Goal: Task Accomplishment & Management: Manage account settings

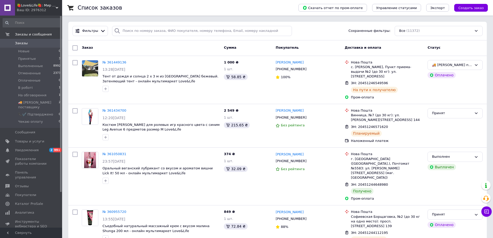
click at [25, 3] on span "🍓Love&Life🍓: Мир Здоровья 💋" at bounding box center [36, 5] width 39 height 5
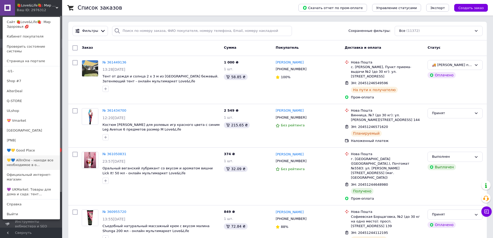
click at [27, 155] on link "💛💙 AllInOne - находи все необходимое в о..." at bounding box center [31, 162] width 57 height 14
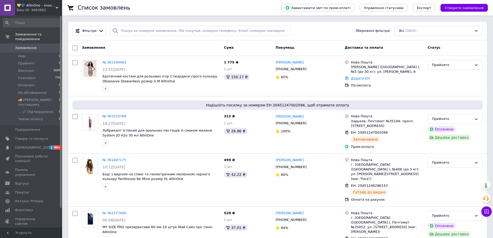
click at [29, 4] on span "💛💙 AllInOne - знаходь все необхідне в одному магазині!" at bounding box center [36, 5] width 39 height 5
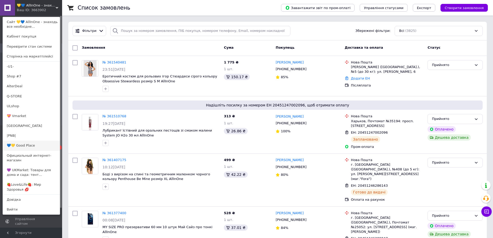
click at [41, 144] on link "💙💛 Good Place" at bounding box center [31, 145] width 57 height 10
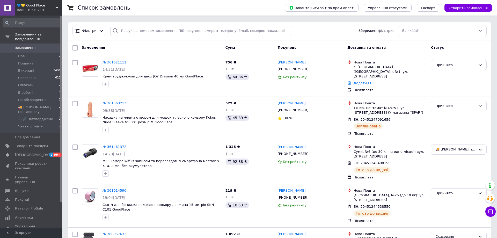
click at [30, 6] on span "💙💛 Good Place" at bounding box center [36, 5] width 39 height 5
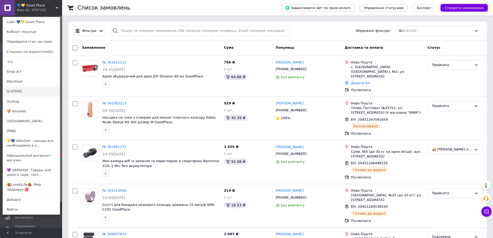
click at [31, 91] on link "Q-STORE" at bounding box center [31, 91] width 57 height 10
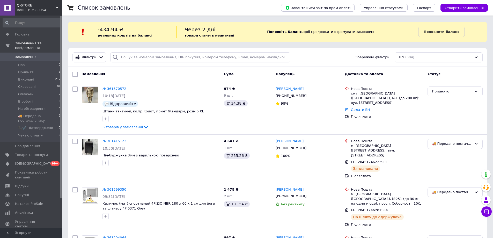
click at [25, 7] on span "Q-STORE" at bounding box center [36, 5] width 39 height 5
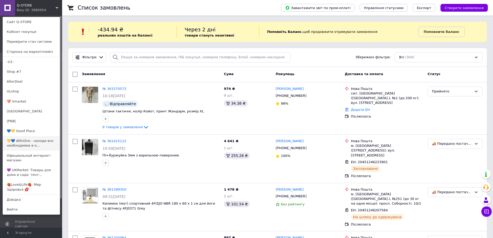
click at [25, 140] on link "💛💙 AllInOne - находи все необходимое в о..." at bounding box center [31, 143] width 57 height 14
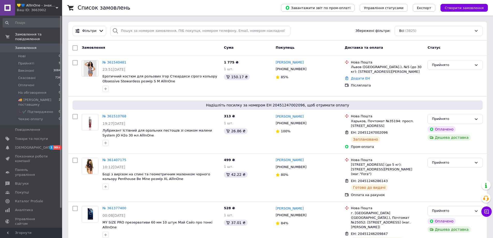
click at [34, 8] on div "Ваш ID: 3663902" at bounding box center [39, 10] width 45 height 5
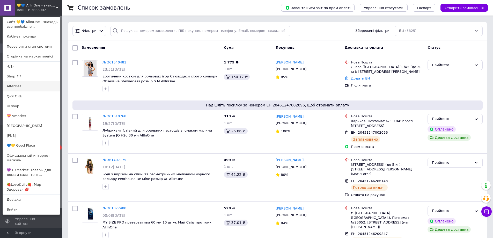
click at [33, 86] on link "AlterDeal" at bounding box center [31, 86] width 57 height 10
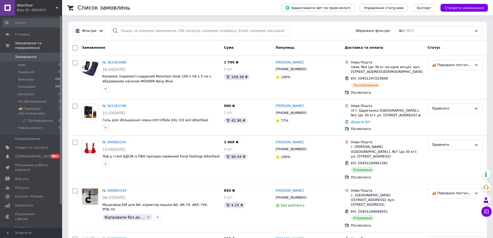
click at [21, 4] on span "AlterDeal" at bounding box center [36, 5] width 39 height 5
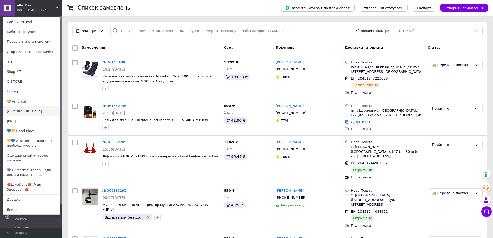
click at [21, 111] on link "[GEOGRAPHIC_DATA]" at bounding box center [31, 111] width 57 height 10
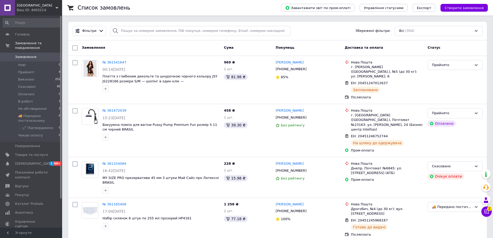
click at [20, 3] on span "[GEOGRAPHIC_DATA]" at bounding box center [36, 5] width 39 height 5
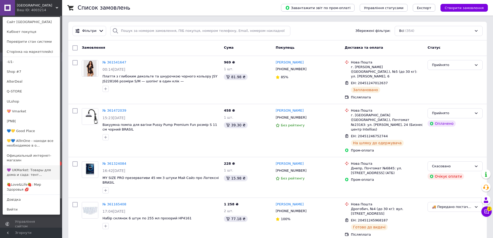
click at [18, 165] on link "💜 UKMarket: Товары для дома и сада: тент..." at bounding box center [31, 172] width 57 height 14
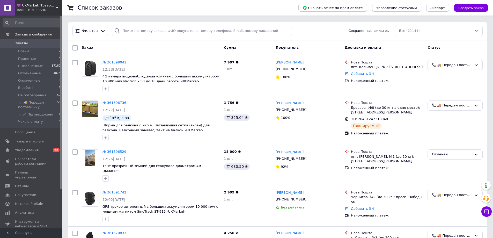
click at [47, 11] on div "Ваш ID: 3039696" at bounding box center [39, 10] width 45 height 5
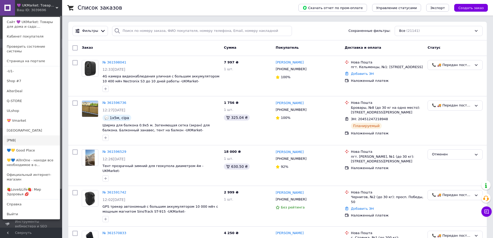
click at [33, 135] on link "|PNB|" at bounding box center [31, 140] width 57 height 10
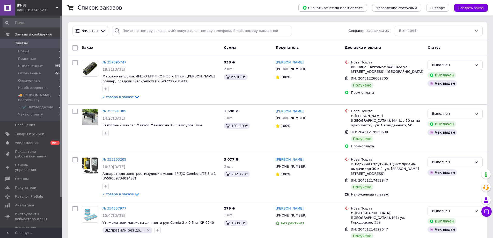
click at [20, 4] on span "|PNB|" at bounding box center [36, 5] width 39 height 5
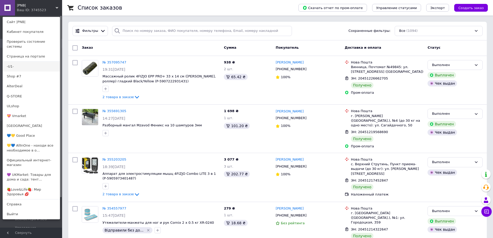
click at [23, 62] on link "-U1-" at bounding box center [31, 67] width 57 height 10
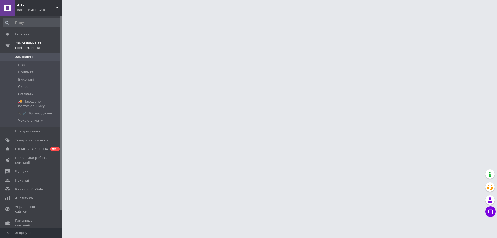
click at [20, 5] on span "-U1-" at bounding box center [36, 5] width 39 height 5
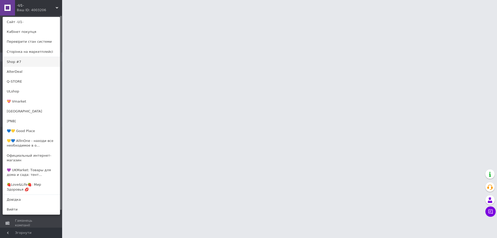
click at [27, 62] on link "Shop #7" at bounding box center [31, 62] width 57 height 10
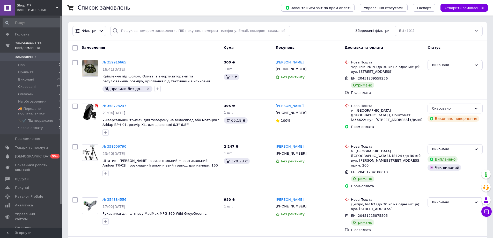
click at [21, 4] on span "Shop #7" at bounding box center [36, 5] width 39 height 5
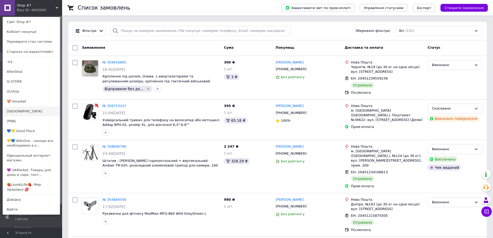
click at [26, 110] on link "[GEOGRAPHIC_DATA]" at bounding box center [31, 111] width 57 height 10
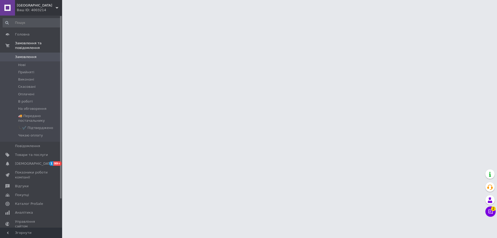
click at [20, 6] on span "[GEOGRAPHIC_DATA]" at bounding box center [36, 5] width 39 height 5
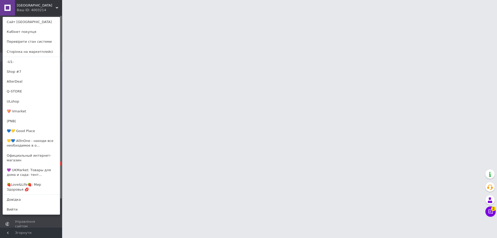
click at [33, 108] on link "💝 Vmarket" at bounding box center [31, 111] width 57 height 10
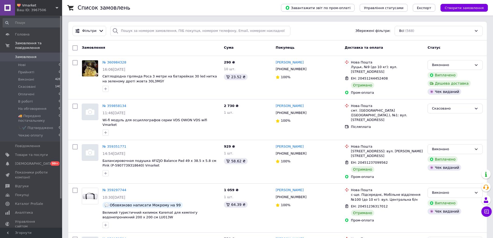
click at [27, 8] on span "💝 Vmarket" at bounding box center [36, 5] width 39 height 5
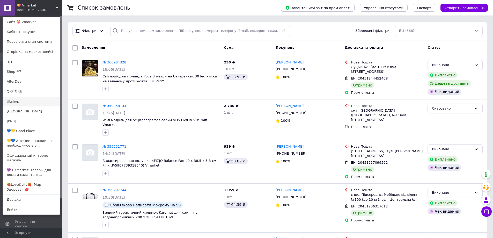
click at [31, 99] on link "ULshop" at bounding box center [31, 102] width 57 height 10
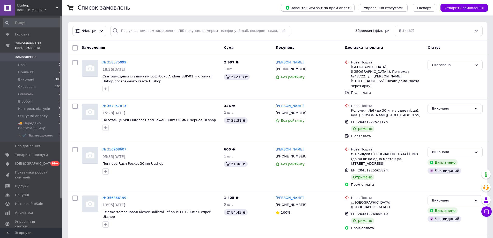
click at [23, 6] on span "ULshop" at bounding box center [36, 5] width 39 height 5
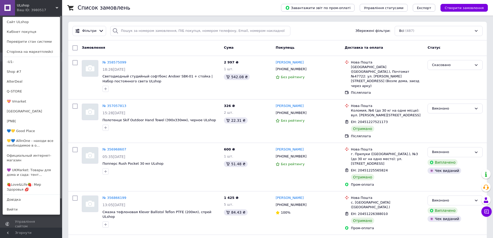
click at [23, 165] on link "💜 UKMarket: Товары для дома и сада: тент..." at bounding box center [31, 172] width 57 height 14
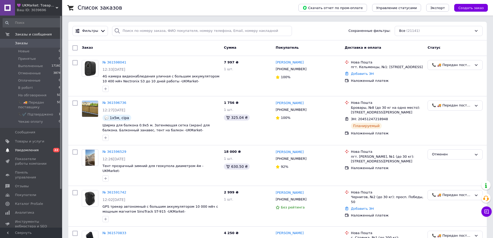
click at [18, 139] on span "Товары и услуги" at bounding box center [29, 141] width 29 height 5
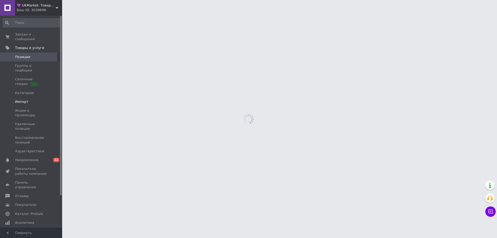
click at [35, 99] on span "Импорт" at bounding box center [31, 101] width 33 height 5
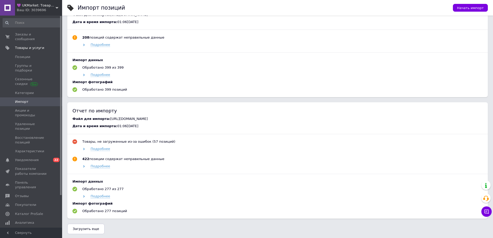
scroll to position [405, 0]
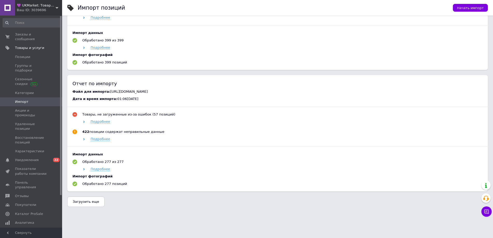
click at [85, 200] on span "Загрузить еще" at bounding box center [86, 201] width 26 height 4
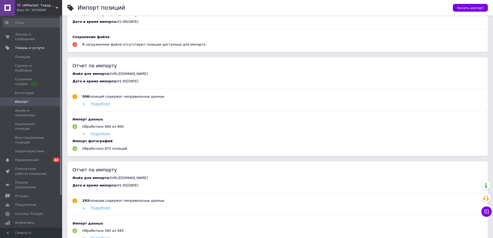
scroll to position [0, 0]
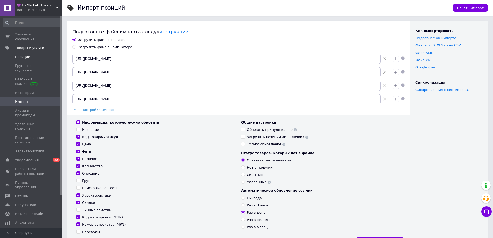
click at [45, 55] on span "Позиции" at bounding box center [31, 57] width 33 height 5
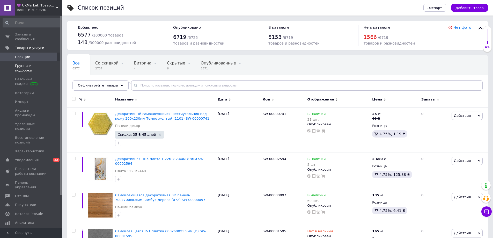
click at [49, 63] on span at bounding box center [55, 67] width 14 height 9
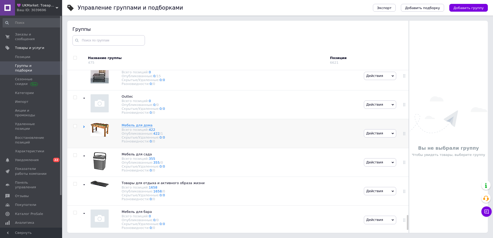
scroll to position [1587, 0]
click at [129, 127] on span "Мебель для дома" at bounding box center [137, 125] width 31 height 4
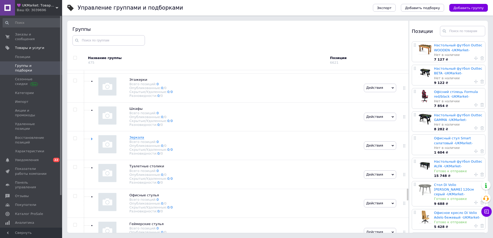
scroll to position [1639, 0]
click at [139, 52] on span "Компьютерные столы" at bounding box center [148, 50] width 39 height 4
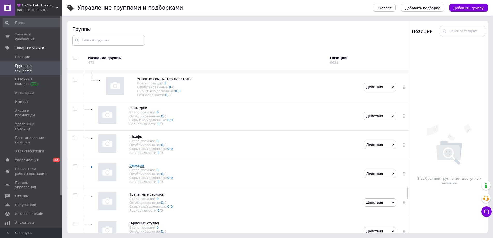
click at [138, 52] on span "Компьютерные столы" at bounding box center [148, 50] width 39 height 4
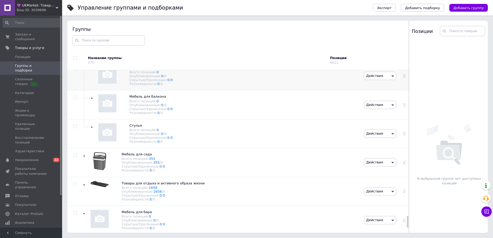
scroll to position [1976, 0]
click at [134, 41] on span "Пуфы" at bounding box center [134, 39] width 10 height 4
click at [132, 12] on span "Пуфы" at bounding box center [134, 10] width 10 height 4
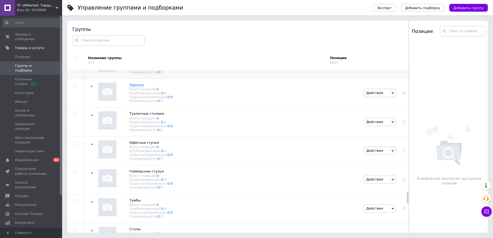
scroll to position [1639, 0]
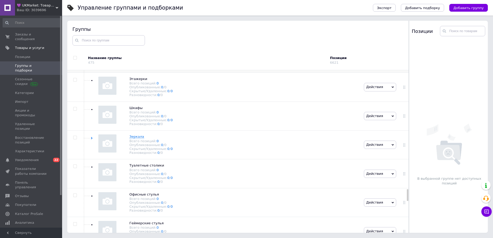
click at [136, 52] on span "Компьютерные столы" at bounding box center [148, 50] width 39 height 4
click at [137, 52] on span "Компьютерные столы" at bounding box center [148, 50] width 39 height 4
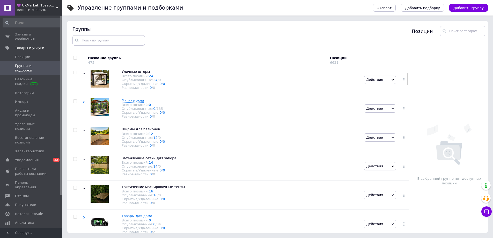
scroll to position [0, 0]
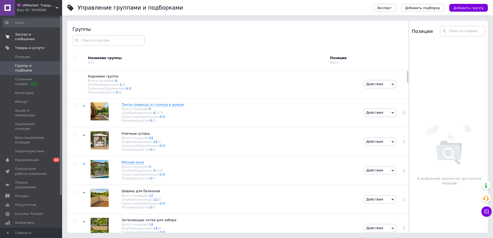
click at [19, 37] on span "Заказы и сообщения" at bounding box center [31, 36] width 33 height 9
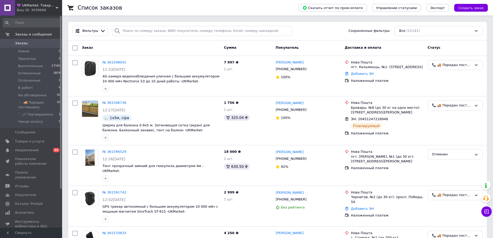
click at [47, 11] on div "Ваш ID: 3039696" at bounding box center [39, 10] width 45 height 5
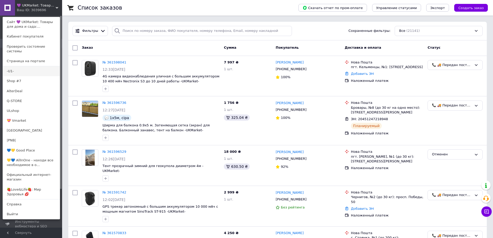
click at [39, 67] on link "-U1-" at bounding box center [31, 71] width 57 height 10
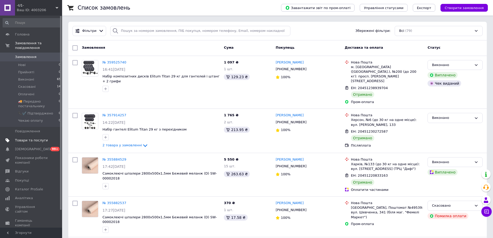
click at [19, 138] on span "Товари та послуги" at bounding box center [31, 140] width 33 height 5
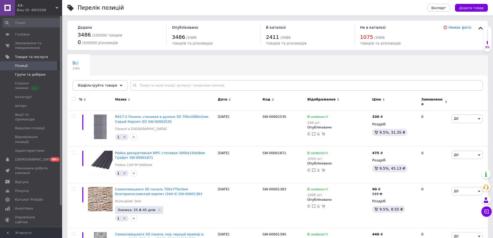
click at [44, 73] on span "Групи та добірки" at bounding box center [31, 74] width 33 height 5
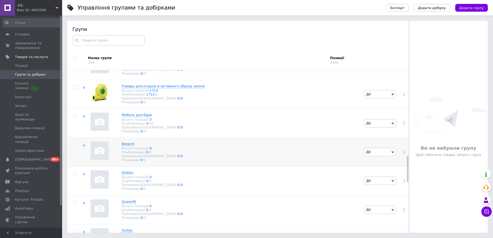
scroll to position [511, 0]
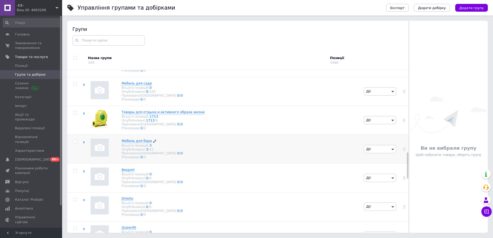
click at [142, 143] on span "Мебель для бара" at bounding box center [137, 141] width 30 height 4
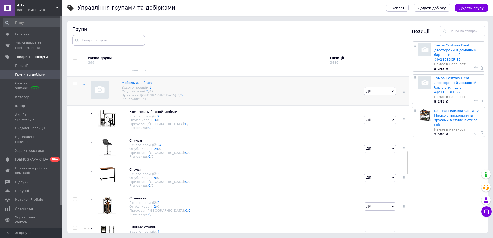
scroll to position [537, 0]
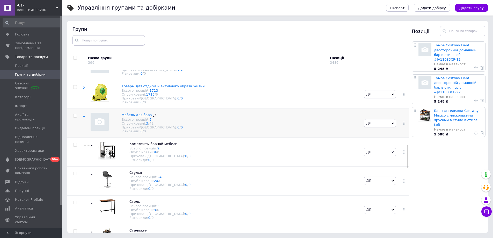
click at [127, 117] on span "Мебель для бара" at bounding box center [137, 115] width 30 height 4
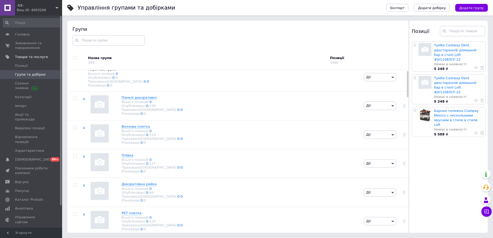
scroll to position [0, 0]
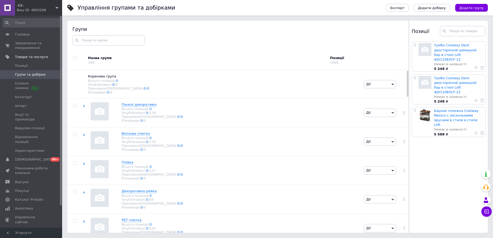
click at [47, 11] on div "Ваш ID: 4003206" at bounding box center [39, 10] width 45 height 5
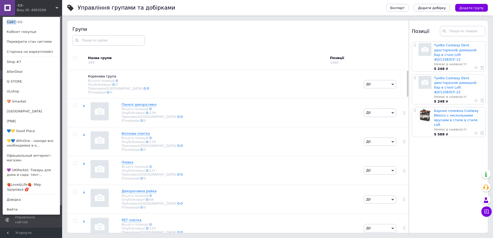
click at [47, 11] on div "-U1- Ваш ID: 4003206 Сайт -U1- Кабінет покупця Перевірити стан системи Сторінка…" at bounding box center [31, 8] width 62 height 16
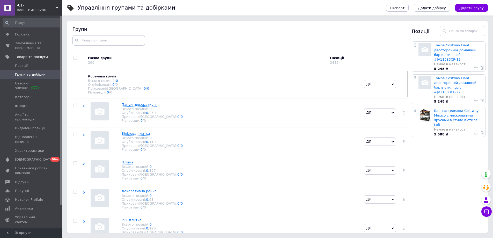
click at [47, 12] on div "Ваш ID: 4003206" at bounding box center [39, 10] width 45 height 5
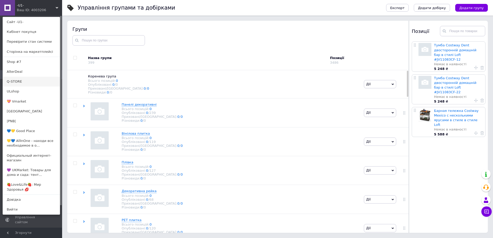
click at [36, 79] on link "Q-STORE" at bounding box center [31, 82] width 57 height 10
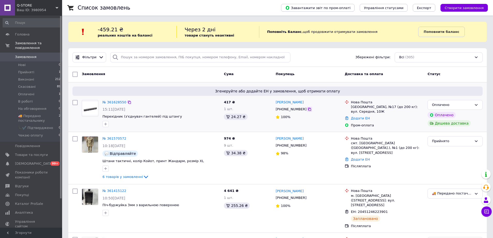
click at [308, 110] on icon at bounding box center [309, 109] width 3 height 3
click at [174, 71] on div "Замовлення" at bounding box center [151, 74] width 142 height 9
click at [109, 176] on span "6 товарів у замовленні" at bounding box center [122, 177] width 40 height 4
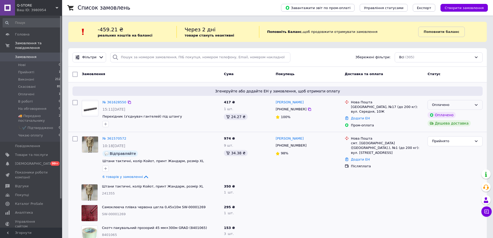
click at [438, 106] on div "Оплачено" at bounding box center [452, 104] width 40 height 5
click at [447, 140] on li "📞✔️ Підтверджено" at bounding box center [455, 145] width 55 height 10
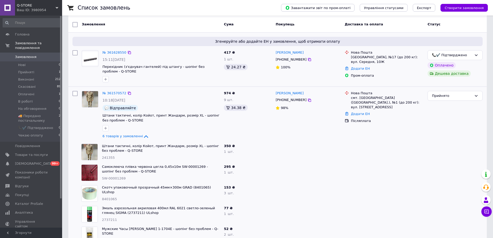
scroll to position [52, 0]
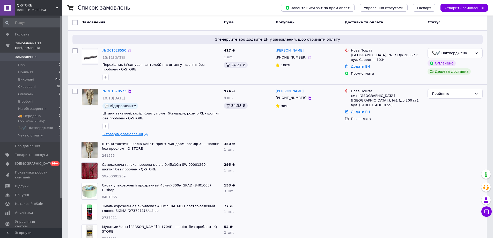
click at [127, 135] on span "6 товарів у замовленні" at bounding box center [122, 134] width 40 height 4
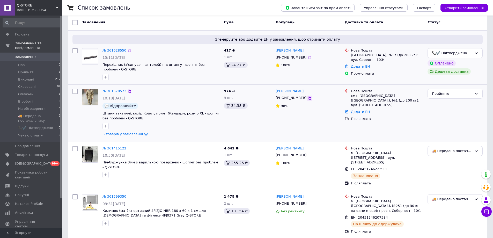
click at [307, 100] on icon at bounding box center [309, 98] width 4 height 4
click at [181, 78] on div at bounding box center [160, 77] width 119 height 8
click at [130, 134] on span "6 товарів у замовленні" at bounding box center [122, 134] width 40 height 4
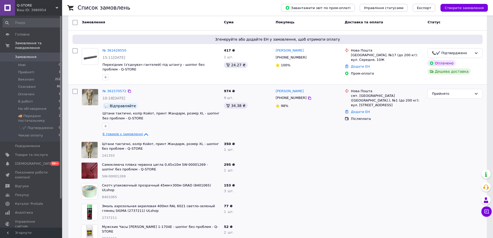
click at [130, 134] on span "6 товарів у замовленні" at bounding box center [122, 134] width 40 height 4
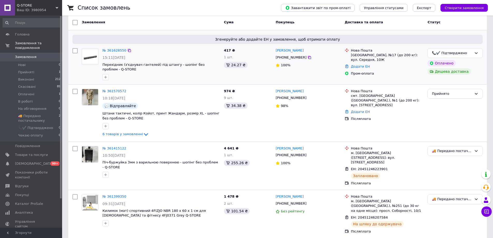
click at [186, 73] on div at bounding box center [160, 77] width 119 height 8
click at [20, 152] on span "Товари та послуги" at bounding box center [31, 154] width 33 height 5
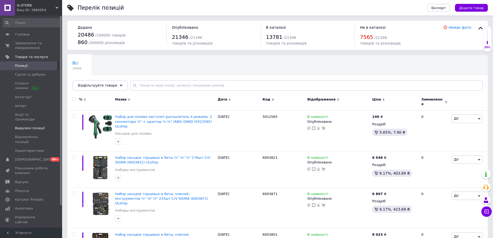
click at [51, 126] on span at bounding box center [55, 128] width 14 height 5
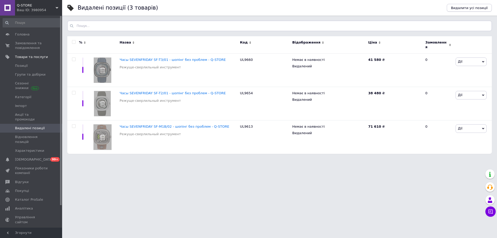
click at [463, 8] on span "Видалити усі позиції" at bounding box center [469, 8] width 37 height 4
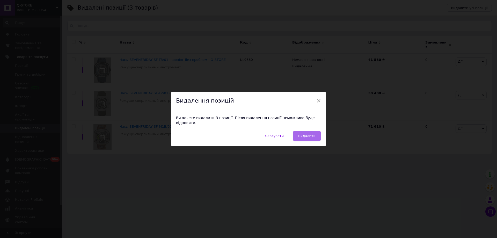
click at [305, 134] on span "Видалити" at bounding box center [306, 136] width 17 height 4
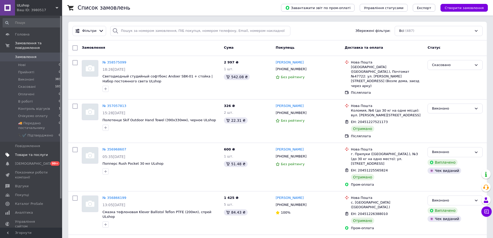
click at [19, 150] on link "Товари та послуги" at bounding box center [32, 154] width 64 height 9
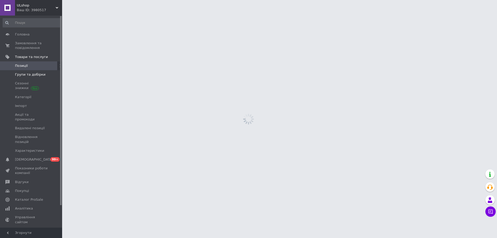
click at [46, 73] on span "Групи та добірки" at bounding box center [31, 74] width 33 height 5
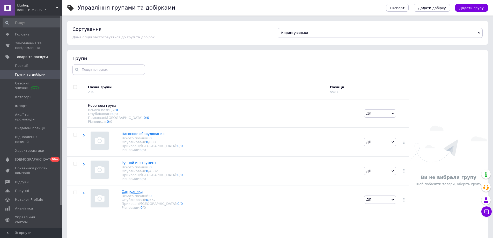
click at [74, 88] on input "checkbox" at bounding box center [74, 86] width 3 height 3
checkbox input "true"
click at [82, 90] on span "Дії для всіх груп" at bounding box center [95, 89] width 29 height 5
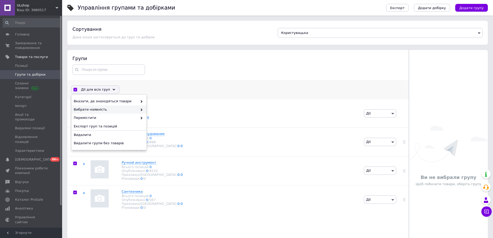
click at [79, 106] on div "Вибрати наявність" at bounding box center [108, 109] width 75 height 8
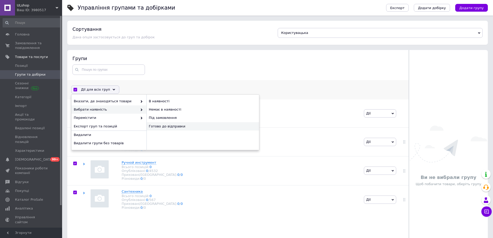
click at [155, 124] on div "Готово до відправки" at bounding box center [202, 126] width 113 height 8
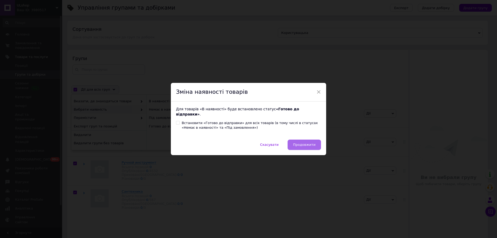
click at [299, 143] on span "Продовжити" at bounding box center [304, 145] width 23 height 4
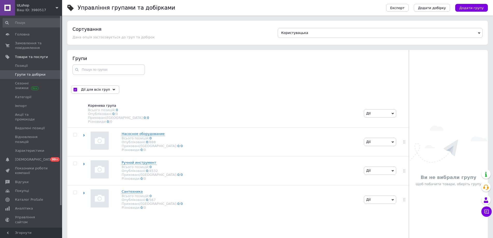
checkbox input "false"
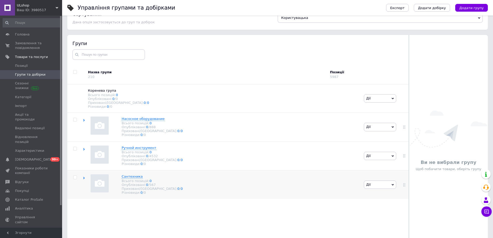
scroll to position [29, 0]
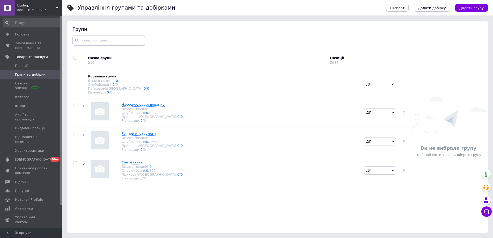
click at [51, 6] on span "ULshop" at bounding box center [36, 5] width 39 height 5
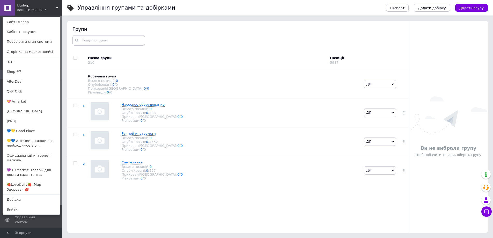
drag, startPoint x: 17, startPoint y: 162, endPoint x: 19, endPoint y: 143, distance: 19.2
click at [17, 165] on link "💜 UKMarket: Товары для дома и сада: тент..." at bounding box center [31, 172] width 57 height 14
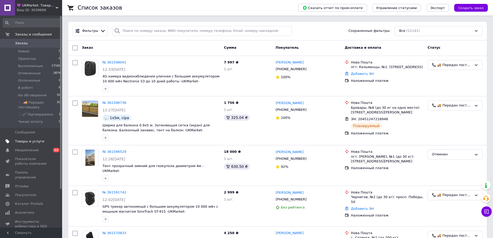
click at [20, 141] on span "Товары и услуги" at bounding box center [29, 141] width 29 height 5
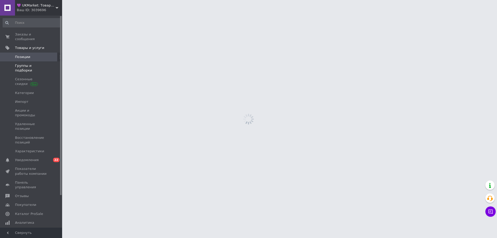
click at [21, 63] on span "Группы и подборки" at bounding box center [31, 67] width 33 height 9
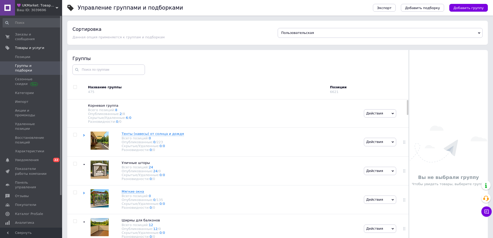
click at [74, 88] on input "checkbox" at bounding box center [74, 86] width 3 height 3
checkbox input "true"
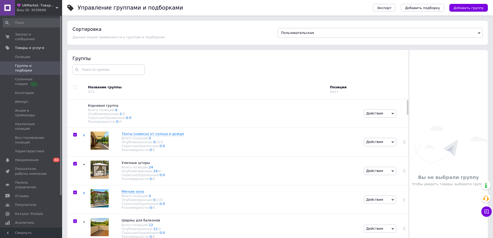
checkbox input "true"
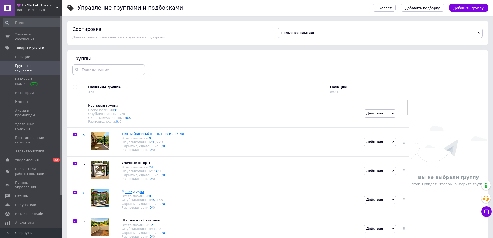
checkbox input "true"
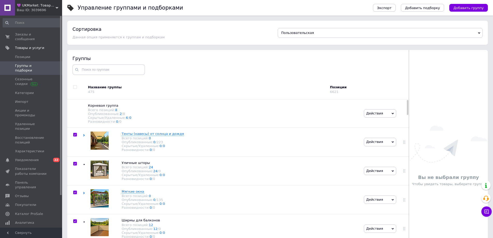
checkbox input "true"
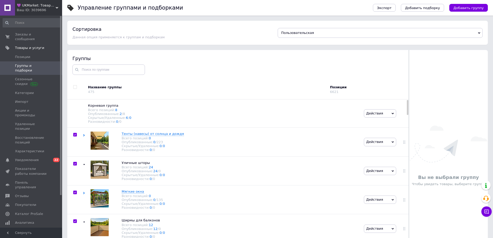
checkbox input "true"
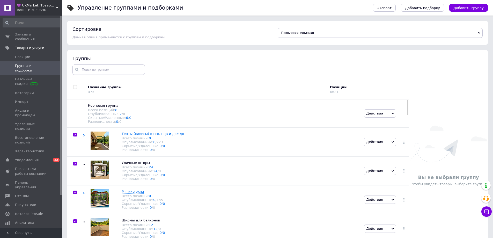
checkbox input "true"
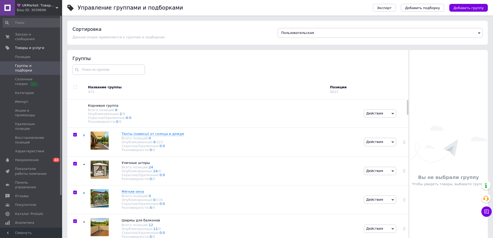
checkbox input "true"
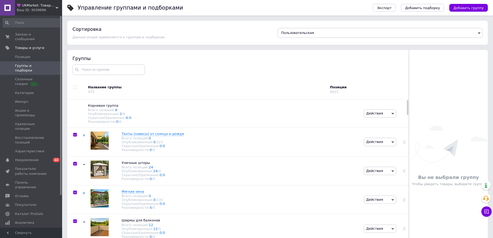
checkbox input "true"
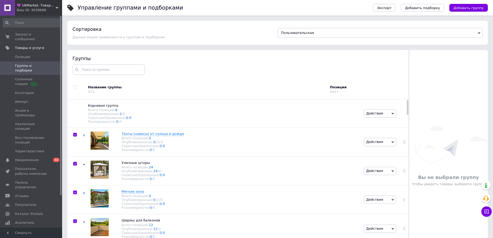
checkbox input "true"
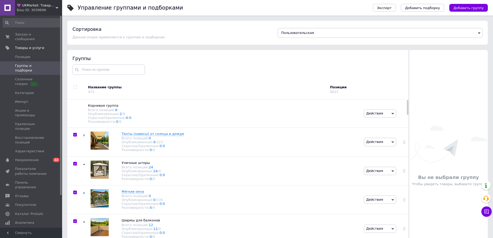
checkbox input "true"
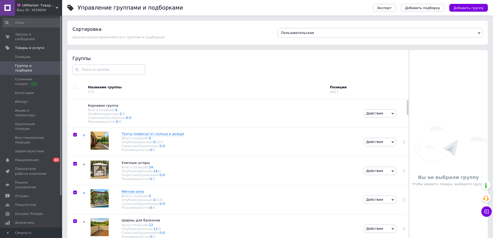
checkbox input "true"
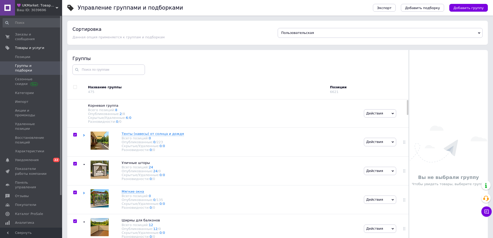
checkbox input "true"
click at [85, 90] on span "Действия для всех групп" at bounding box center [103, 89] width 45 height 5
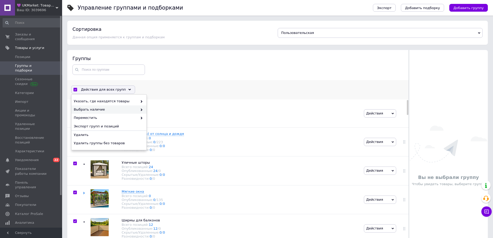
click at [80, 108] on span "Выбрать наличие" at bounding box center [106, 109] width 64 height 5
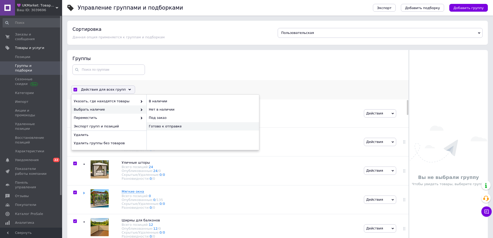
click at [155, 129] on div "Готово к отправке" at bounding box center [202, 126] width 113 height 8
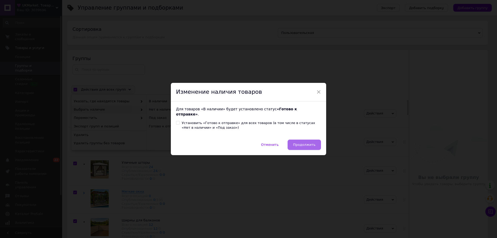
click at [305, 143] on span "Продолжить" at bounding box center [304, 145] width 23 height 4
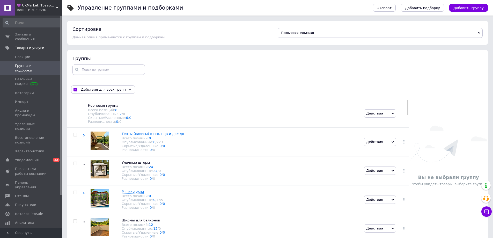
checkbox input "false"
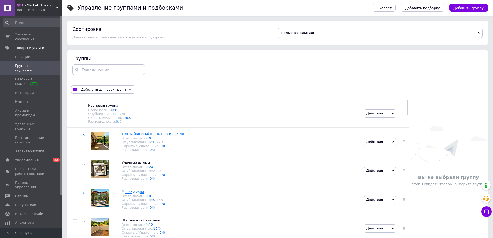
checkbox input "false"
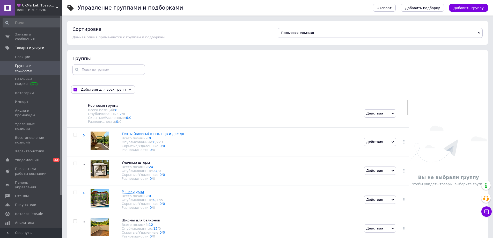
checkbox input "false"
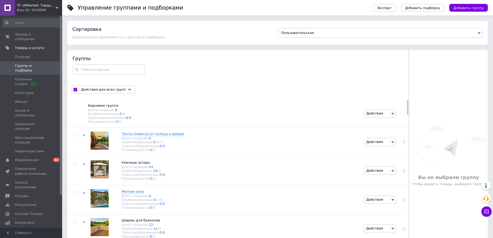
checkbox input "false"
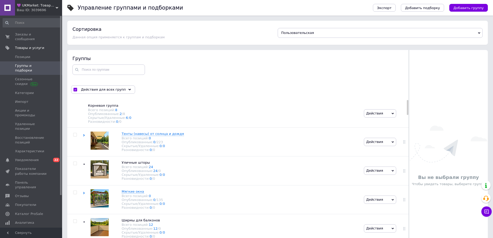
checkbox input "false"
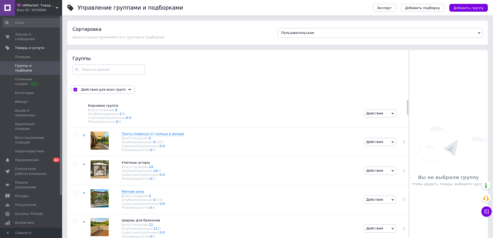
checkbox input "false"
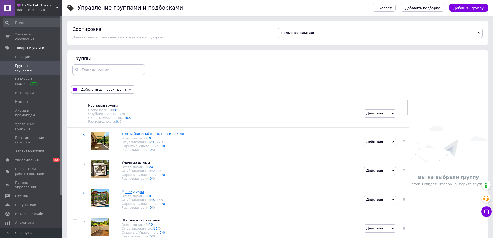
checkbox input "false"
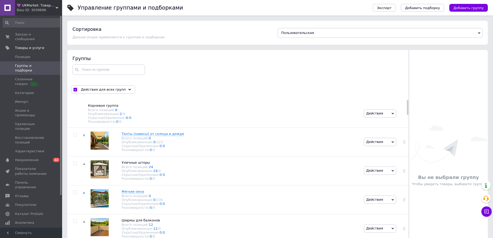
checkbox input "false"
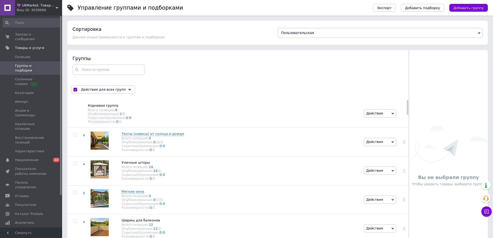
checkbox input "false"
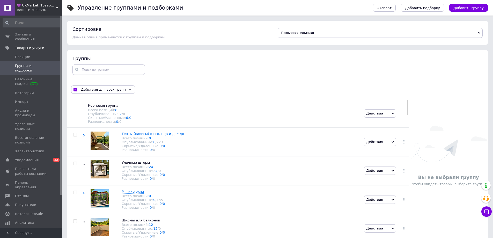
checkbox input "false"
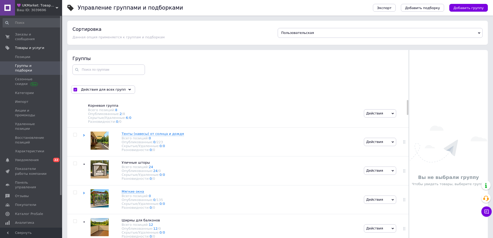
checkbox input "false"
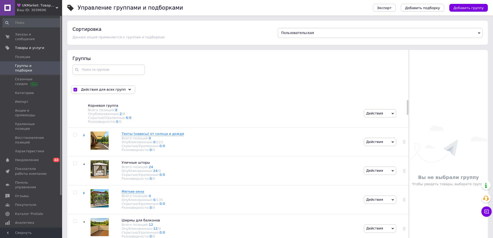
checkbox input "false"
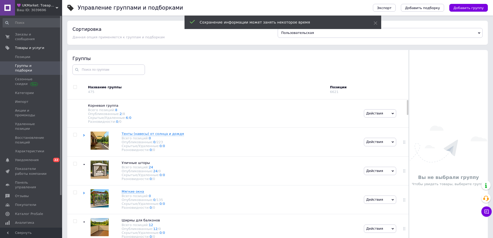
click at [27, 5] on span "💜 UKMarket: Товары для дома и сада: тенты, шторы, мягкие окна, мебель. Товары д…" at bounding box center [36, 5] width 39 height 5
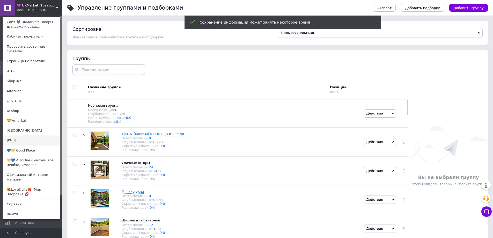
click at [10, 136] on link "|PNB|" at bounding box center [31, 140] width 57 height 10
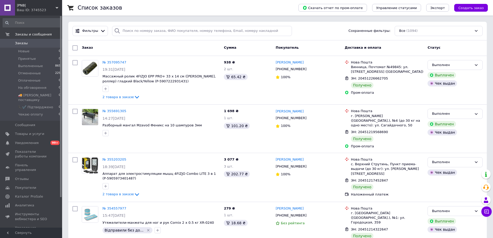
click at [20, 5] on span "|PNB|" at bounding box center [36, 5] width 39 height 5
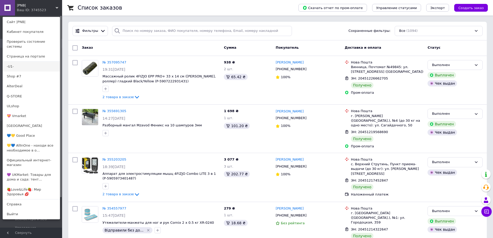
click at [24, 62] on link "-U1-" at bounding box center [31, 67] width 57 height 10
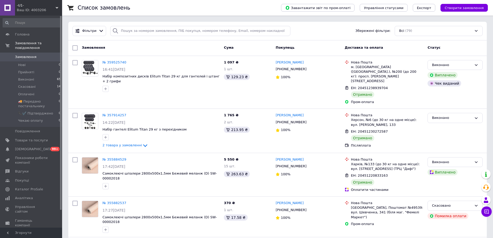
click at [23, 8] on div "Ваш ID: 4003206" at bounding box center [39, 10] width 45 height 5
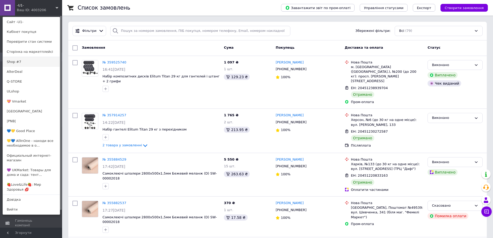
click at [31, 62] on link "Shop #7" at bounding box center [31, 62] width 57 height 10
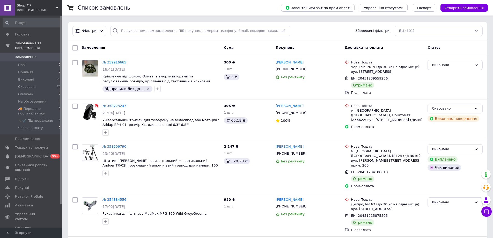
click at [20, 3] on span "Shop #7" at bounding box center [36, 5] width 39 height 5
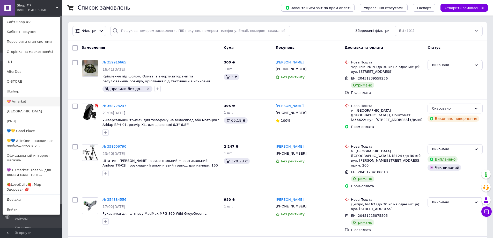
click at [33, 101] on link "💝 Vmarket" at bounding box center [31, 102] width 57 height 10
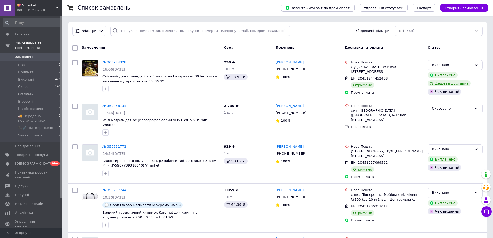
click at [31, 7] on span "💝 Vmarket" at bounding box center [36, 5] width 39 height 5
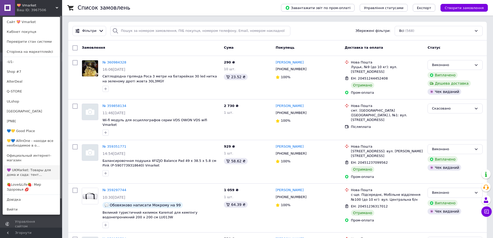
click at [16, 165] on link "💜 UKMarket: Товары для дома и сада: тент..." at bounding box center [31, 172] width 57 height 14
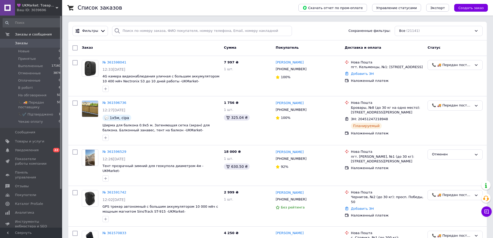
click at [178, 48] on div "Заказ" at bounding box center [151, 47] width 142 height 9
click at [178, 43] on div "Заказ Сумма Покупатель Доставка и оплата Статус" at bounding box center [277, 48] width 418 height 16
click at [33, 117] on li "📞✔️ Підтверджено 1" at bounding box center [32, 114] width 64 height 7
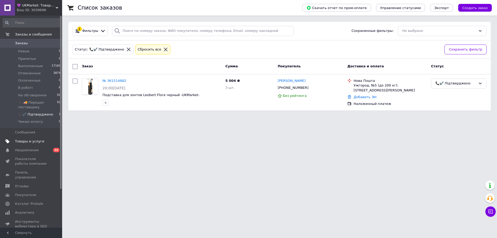
click at [23, 138] on link "Товары и услуги" at bounding box center [32, 141] width 64 height 9
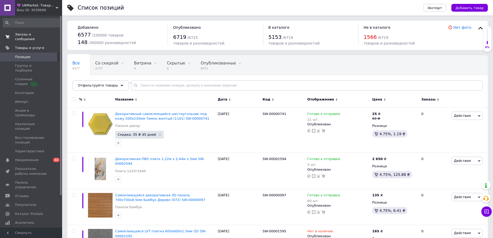
click at [19, 33] on span "Заказы и сообщения" at bounding box center [31, 36] width 33 height 9
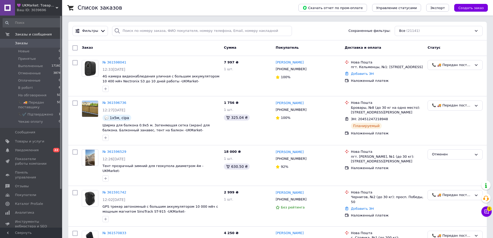
click at [47, 11] on div "Ваш ID: 3039696" at bounding box center [39, 10] width 45 height 5
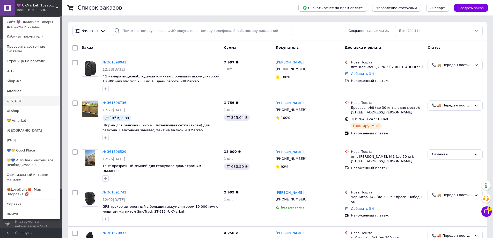
click at [41, 96] on link "Q-STORE" at bounding box center [31, 101] width 57 height 10
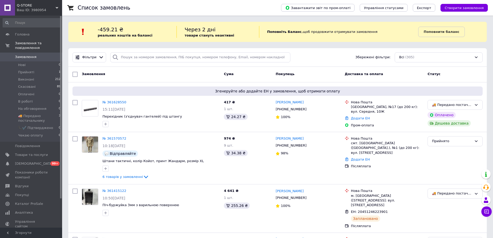
click at [48, 14] on div "Q-STORE Ваш ID: 3980954" at bounding box center [38, 8] width 47 height 16
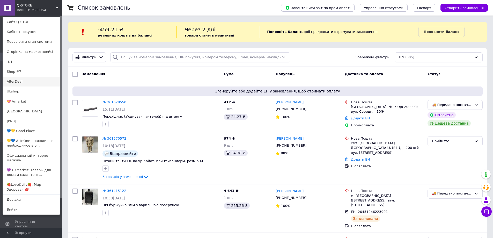
click at [40, 78] on link "AlterDeal" at bounding box center [31, 82] width 57 height 10
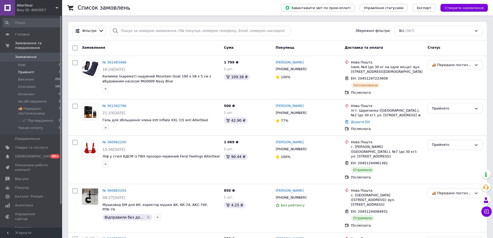
click at [21, 70] on span "Прийняті" at bounding box center [26, 72] width 16 height 5
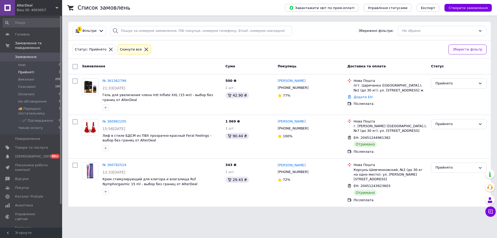
click at [49, 13] on div "AlterDeal Ваш ID: 4003057" at bounding box center [38, 8] width 47 height 16
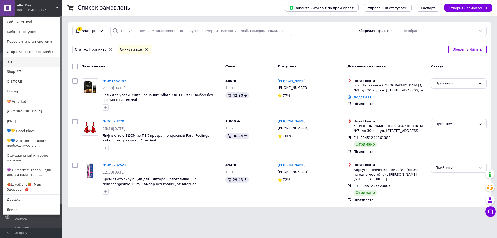
click at [36, 62] on link "-U1-" at bounding box center [31, 62] width 57 height 10
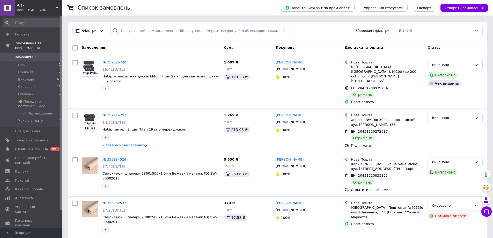
click at [49, 13] on div "-U1- Ваш ID: 4003206" at bounding box center [38, 8] width 47 height 16
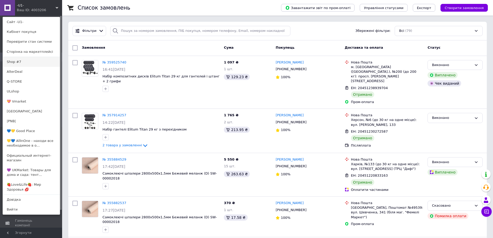
click at [36, 62] on link "Shop #7" at bounding box center [31, 62] width 57 height 10
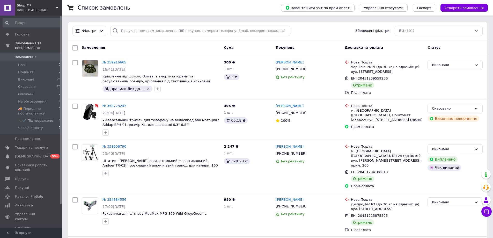
click at [50, 11] on div "Ваш ID: 4003060" at bounding box center [39, 10] width 45 height 5
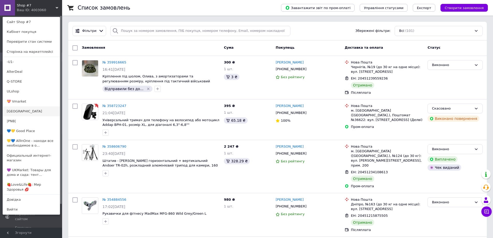
click at [28, 111] on link "[GEOGRAPHIC_DATA]" at bounding box center [31, 111] width 57 height 10
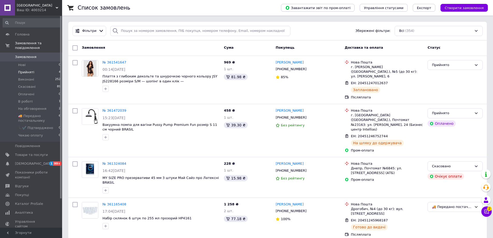
click at [21, 70] on span "Прийняті" at bounding box center [26, 72] width 16 height 5
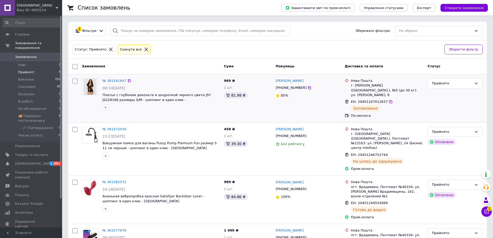
scroll to position [17, 0]
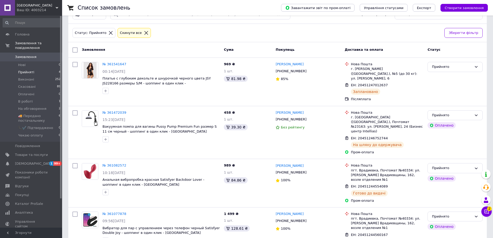
click at [46, 11] on div "Ваш ID: 4003214" at bounding box center [39, 10] width 45 height 5
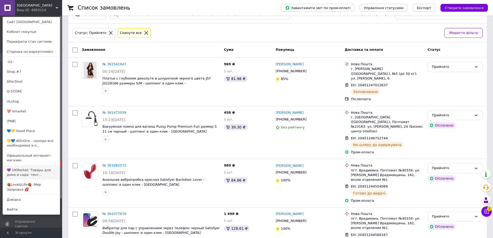
click at [20, 165] on link "💜 UKMarket: Товары для дома и сада: тент..." at bounding box center [31, 172] width 57 height 14
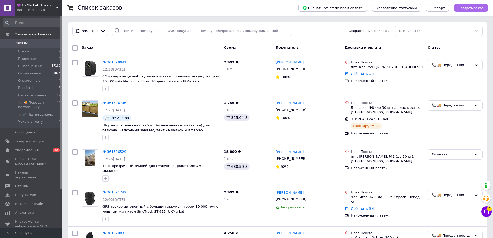
click at [468, 6] on span "Создать заказ" at bounding box center [470, 8] width 25 height 4
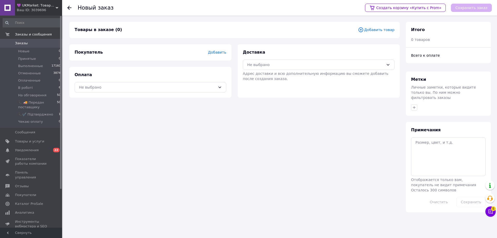
click at [373, 29] on span "Добавить товар" at bounding box center [376, 30] width 36 height 6
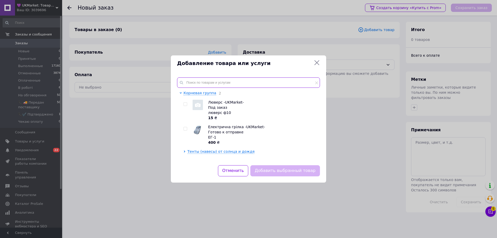
click at [296, 83] on input "text" at bounding box center [248, 82] width 143 height 10
paste input "SW-00001870,"
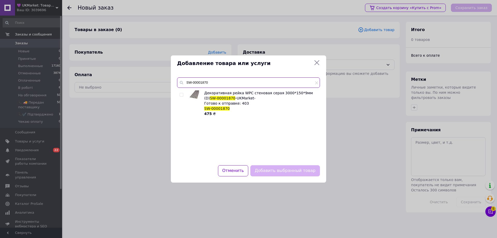
type input "SW-00001870"
click at [180, 95] on input "checkbox" at bounding box center [181, 94] width 3 height 3
checkbox input "true"
click at [264, 169] on button "Добавить выбранный товар" at bounding box center [285, 170] width 70 height 11
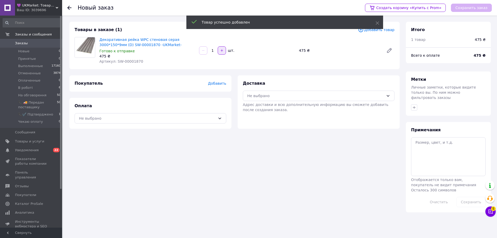
click at [221, 51] on icon "button" at bounding box center [222, 51] width 4 height 4
type input "2"
click at [164, 120] on div "Не выбрано" at bounding box center [147, 118] width 137 height 6
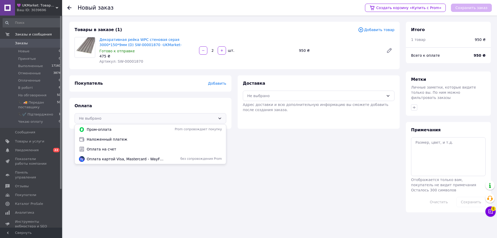
click at [121, 200] on div "Товары в заказе (1) Добавить товар Декоративная рейка WPC стеновая серая 3000*1…" at bounding box center [234, 117] width 336 height 190
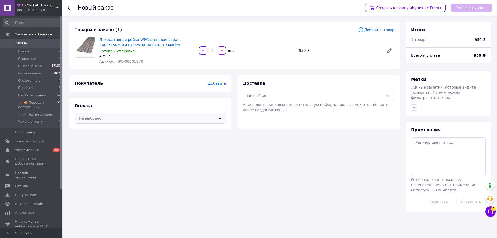
click at [183, 118] on div "Не выбрано" at bounding box center [147, 118] width 137 height 6
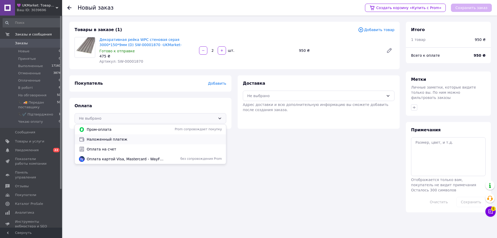
click at [182, 136] on div "Наложенный платеж" at bounding box center [150, 139] width 151 height 10
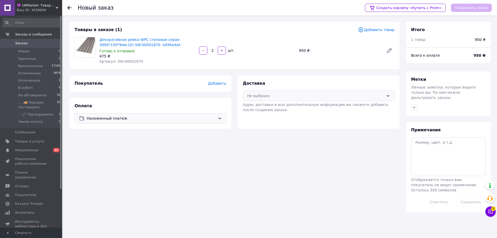
click at [309, 96] on div "Не выбрано" at bounding box center [315, 96] width 137 height 6
click at [312, 104] on span "Нова Пошта (платная)" at bounding box center [322, 106] width 135 height 5
click at [216, 81] on span "Добавить" at bounding box center [217, 83] width 18 height 4
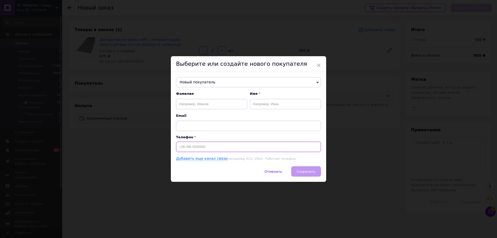
click at [225, 148] on input at bounding box center [248, 147] width 145 height 10
paste input "0682747129"
click at [179, 146] on input "0682747129" at bounding box center [248, 147] width 145 height 10
click at [210, 145] on input "[PHONE_NUMBER]" at bounding box center [248, 147] width 145 height 10
type input "[PHONE_NUMBER]"
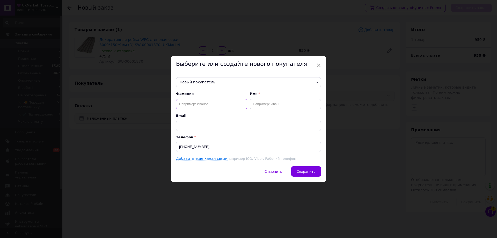
click at [232, 105] on input "text" at bounding box center [211, 104] width 71 height 10
paste input "Мальгівський Михайло"
drag, startPoint x: 229, startPoint y: 103, endPoint x: 201, endPoint y: 102, distance: 28.2
click at [201, 102] on input "Мальгівський Михайло" at bounding box center [211, 104] width 71 height 10
type input "Мальгівський"
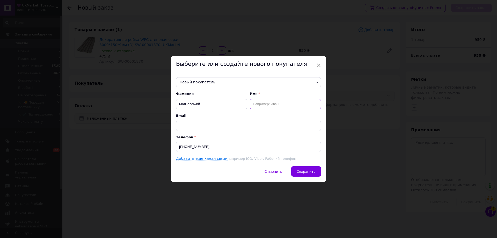
click at [286, 102] on input "text" at bounding box center [285, 104] width 71 height 10
paste input "Михайло"
type input "Михайло"
click at [222, 104] on input "Мальгівський" at bounding box center [211, 104] width 71 height 10
type input "Мальгівський"
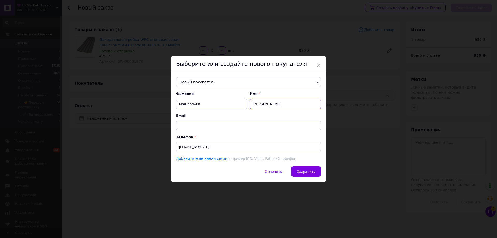
click at [277, 100] on input "Михайло" at bounding box center [285, 104] width 71 height 10
click at [303, 173] on span "Сохранить" at bounding box center [305, 171] width 19 height 4
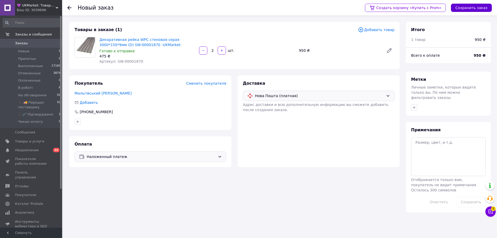
click at [465, 6] on button "Сохранить заказ" at bounding box center [471, 8] width 41 height 8
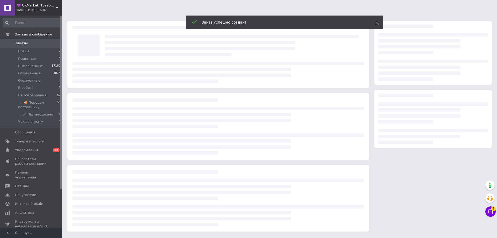
click at [377, 23] on icon at bounding box center [377, 23] width 4 height 4
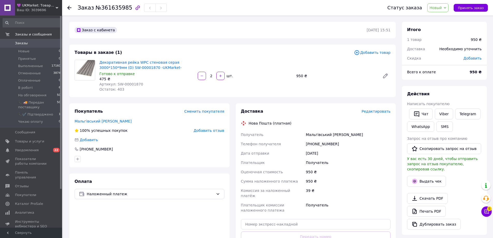
click at [439, 8] on span "Новый" at bounding box center [435, 8] width 12 height 4
click at [439, 17] on li "Принят" at bounding box center [454, 18] width 54 height 8
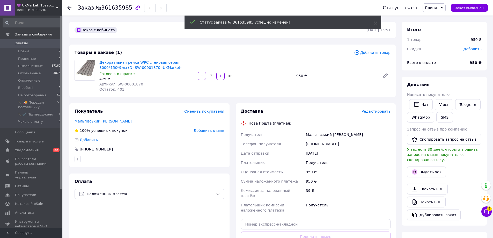
click at [375, 22] on icon at bounding box center [376, 23] width 4 height 4
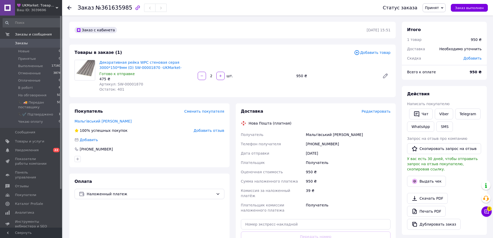
click at [372, 110] on span "Редактировать" at bounding box center [375, 111] width 29 height 4
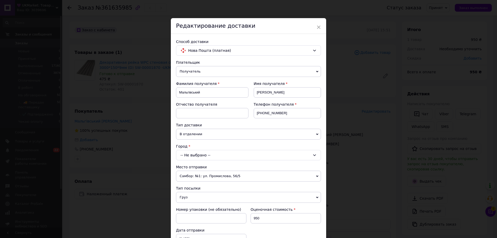
click at [225, 157] on div "-- Не выбрано --" at bounding box center [248, 155] width 145 height 10
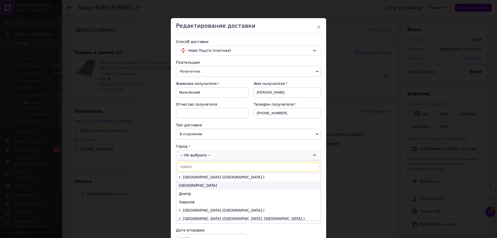
click at [220, 185] on li "Одесса" at bounding box center [248, 185] width 144 height 8
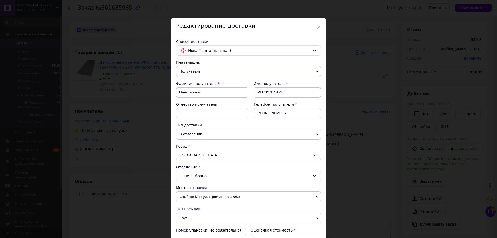
click at [224, 175] on div "-- Не выбрано --" at bounding box center [248, 175] width 145 height 10
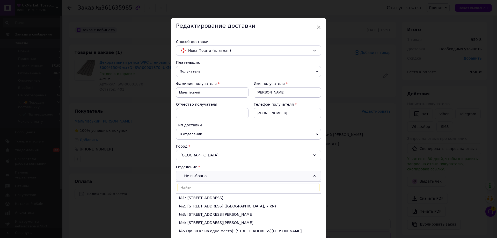
click at [231, 187] on input at bounding box center [248, 187] width 142 height 9
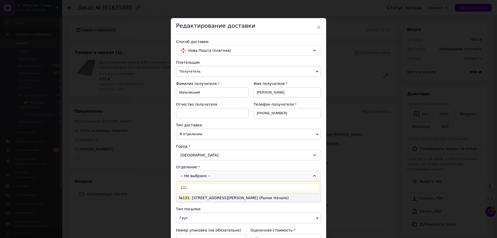
type input "131"
click at [201, 199] on li "№ 131 : ул. Владислава Бувалкина, 50/1 (Рынок Начало)" at bounding box center [248, 198] width 144 height 8
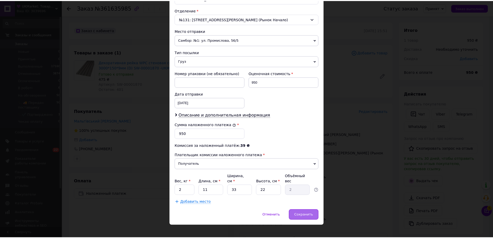
scroll to position [157, 0]
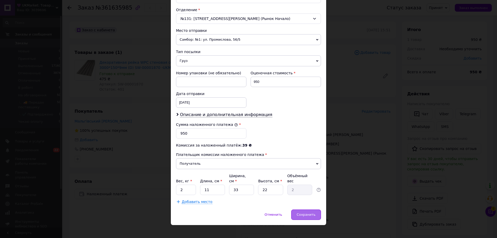
click at [301, 209] on div "Сохранить" at bounding box center [306, 214] width 30 height 10
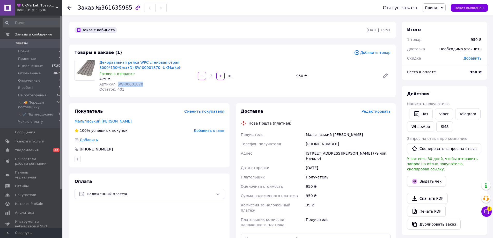
drag, startPoint x: 140, startPoint y: 85, endPoint x: 115, endPoint y: 85, distance: 25.4
click at [115, 85] on div "Артикул: SW-00001870" at bounding box center [146, 83] width 94 height 5
copy span "SW-00001870"
drag, startPoint x: 329, startPoint y: 152, endPoint x: 324, endPoint y: 152, distance: 4.7
click at [324, 152] on div "[GEOGRAPHIC_DATA], №131: ул. [PERSON_NAME][STREET_ADDRESS] (Рынок Начало)" at bounding box center [348, 156] width 87 height 14
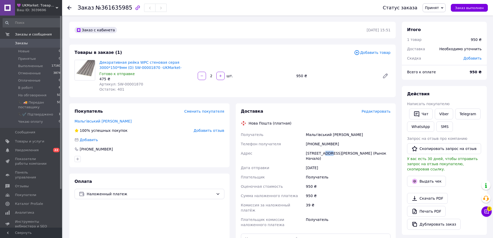
copy div "131"
drag, startPoint x: 346, startPoint y: 135, endPoint x: 306, endPoint y: 136, distance: 40.1
click at [306, 136] on div "Мальгівський Михайло" at bounding box center [348, 134] width 87 height 9
copy div "Мальгівський Михайло"
drag, startPoint x: 334, startPoint y: 145, endPoint x: 306, endPoint y: 144, distance: 28.2
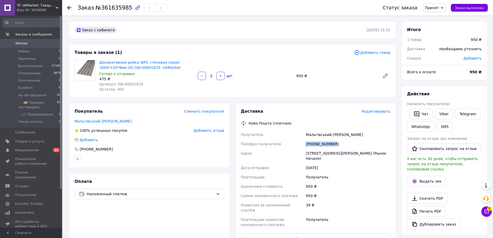
click at [306, 144] on div "[PHONE_NUMBER]" at bounding box center [348, 143] width 87 height 9
copy div "[PHONE_NUMBER]"
drag, startPoint x: 479, startPoint y: 40, endPoint x: 473, endPoint y: 39, distance: 5.7
click at [473, 39] on div "950 ₴" at bounding box center [476, 39] width 11 height 5
copy div "950"
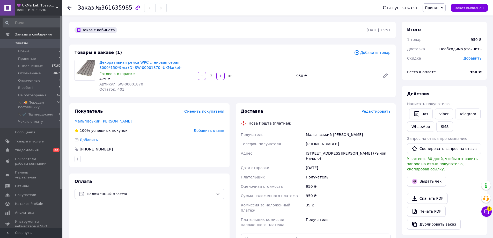
click at [180, 5] on div "Заказ №361635985" at bounding box center [225, 8] width 295 height 16
click at [437, 9] on span "Принят" at bounding box center [432, 8] width 14 height 4
click at [445, 50] on li "📞✔️ Підтверджено" at bounding box center [450, 51] width 54 height 8
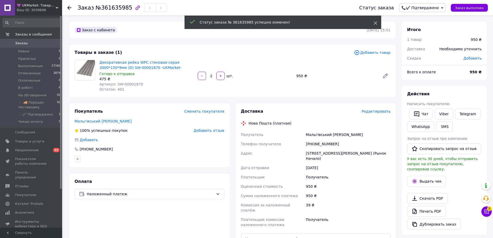
click at [375, 22] on icon at bounding box center [376, 23] width 4 height 4
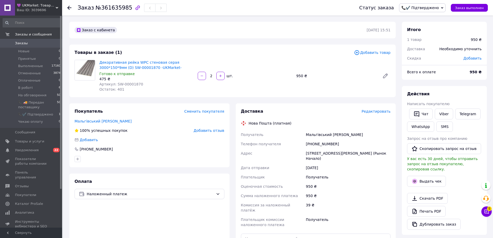
click at [327, 56] on div "Товары в заказе (1) Добавить товар Декоративная рейка WPC стеновая серая 3000*1…" at bounding box center [232, 70] width 326 height 53
click at [424, 8] on span "📞✔️ Підтверджено" at bounding box center [420, 8] width 38 height 4
click at [423, 48] on li "📞 🚚 Передан поставщику" at bounding box center [426, 51] width 54 height 8
click at [47, 13] on div "💜 UKMarket: Товары для дома и сада: тенты, шторы, мягкие окна, мебель. Товары д…" at bounding box center [38, 8] width 47 height 16
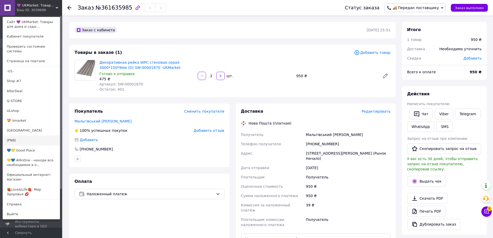
click at [29, 135] on link "|PNB|" at bounding box center [31, 140] width 57 height 10
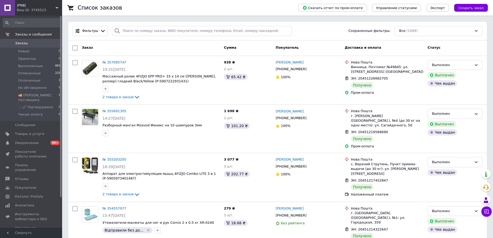
click at [20, 6] on span "|PNB|" at bounding box center [36, 5] width 39 height 5
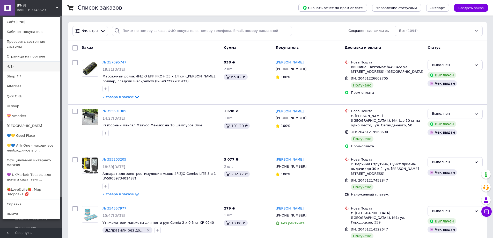
click at [25, 62] on link "-U1-" at bounding box center [31, 67] width 57 height 10
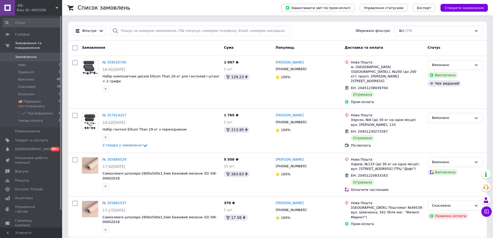
click at [20, 5] on span "-U1-" at bounding box center [36, 5] width 39 height 5
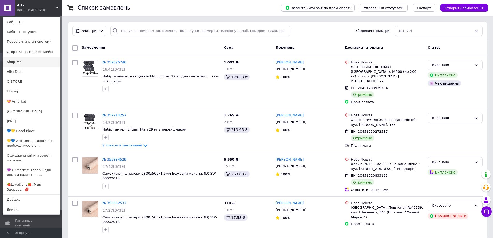
click at [24, 59] on link "Shop #7" at bounding box center [31, 62] width 57 height 10
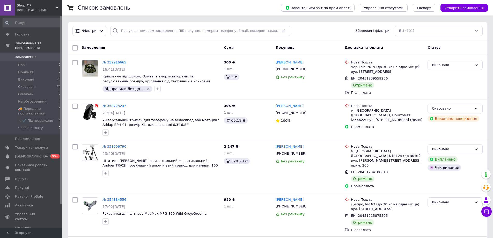
click at [18, 4] on span "Shop #7" at bounding box center [36, 5] width 39 height 5
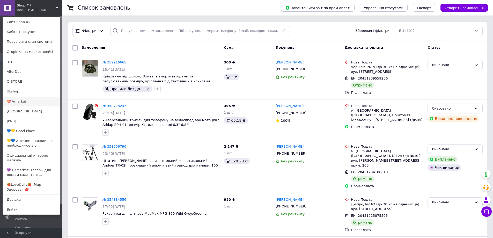
click at [31, 100] on link "💝 Vmarket" at bounding box center [31, 102] width 57 height 10
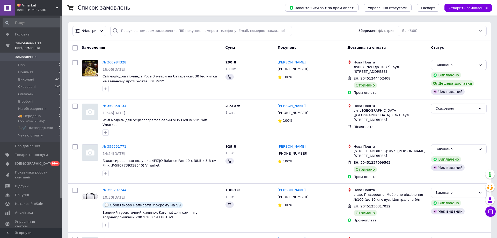
click at [23, 6] on span "💝 Vmarket" at bounding box center [36, 5] width 39 height 5
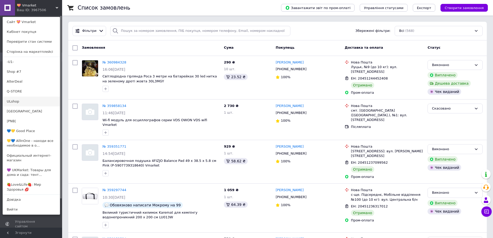
click at [29, 101] on link "ULshop" at bounding box center [31, 102] width 57 height 10
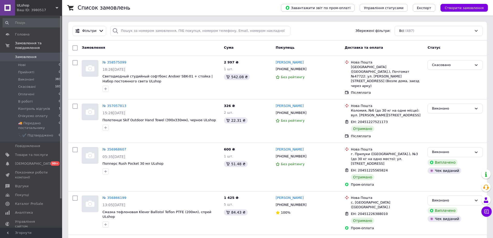
click at [19, 4] on span "ULshop" at bounding box center [36, 5] width 39 height 5
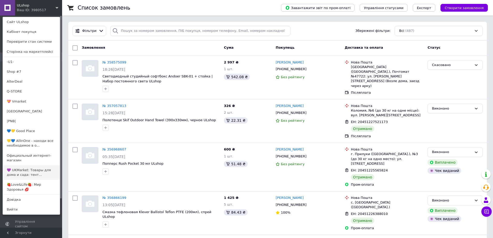
click at [21, 165] on link "💜 UKMarket: Товары для дома и сада: тент..." at bounding box center [31, 172] width 57 height 14
